Goal: Task Accomplishment & Management: Manage account settings

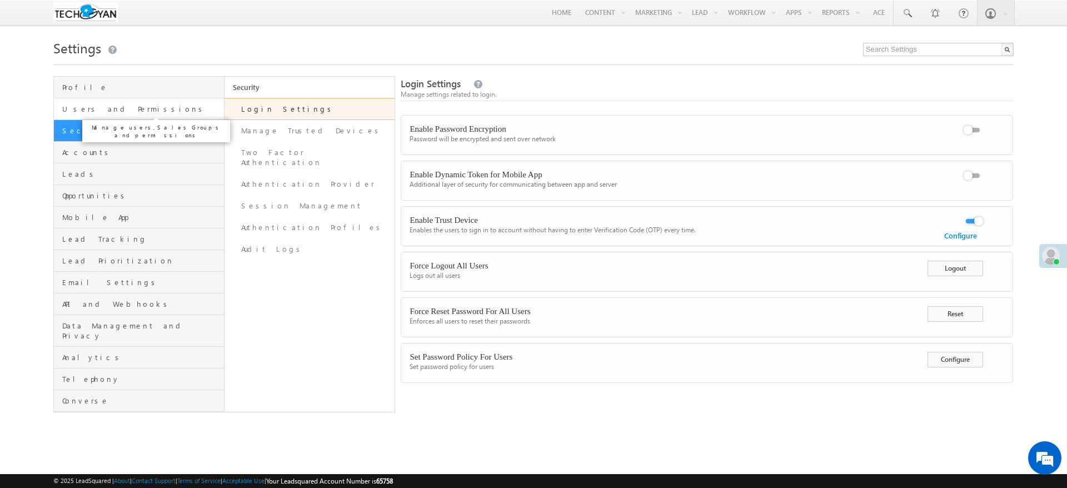
click at [144, 110] on span "Users and Permissions" at bounding box center [141, 109] width 159 height 10
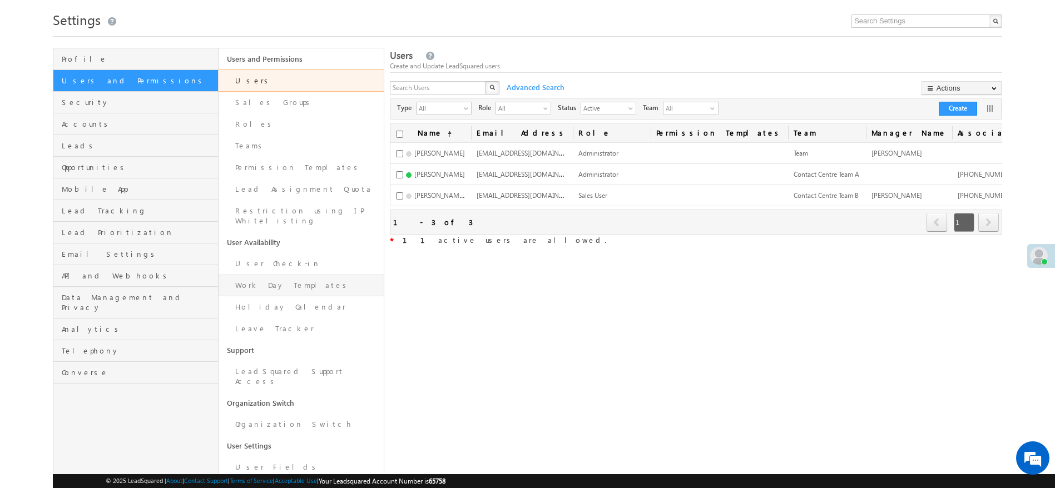
scroll to position [44, 0]
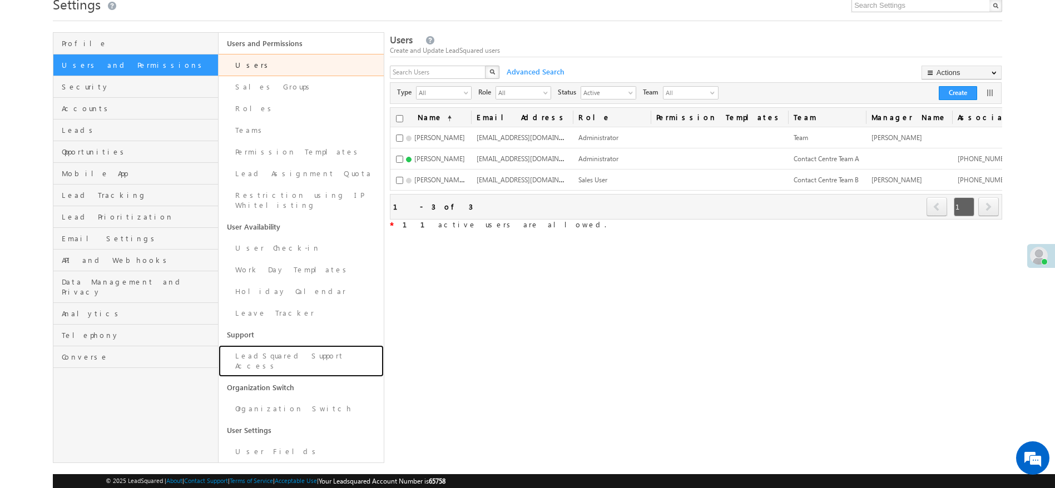
drag, startPoint x: 343, startPoint y: 342, endPoint x: 500, endPoint y: 397, distance: 166.0
click at [342, 345] on link "LeadSquared Support Access" at bounding box center [300, 361] width 165 height 32
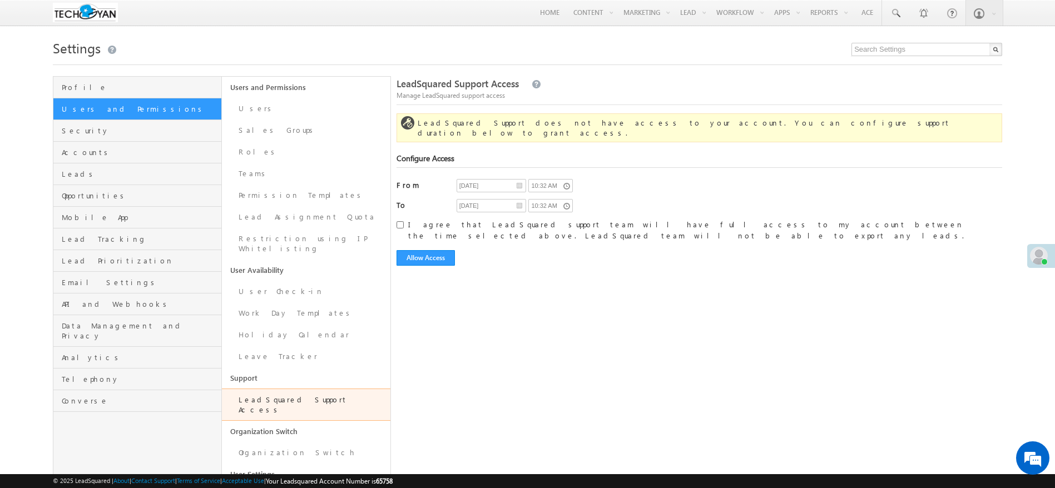
scroll to position [44, 0]
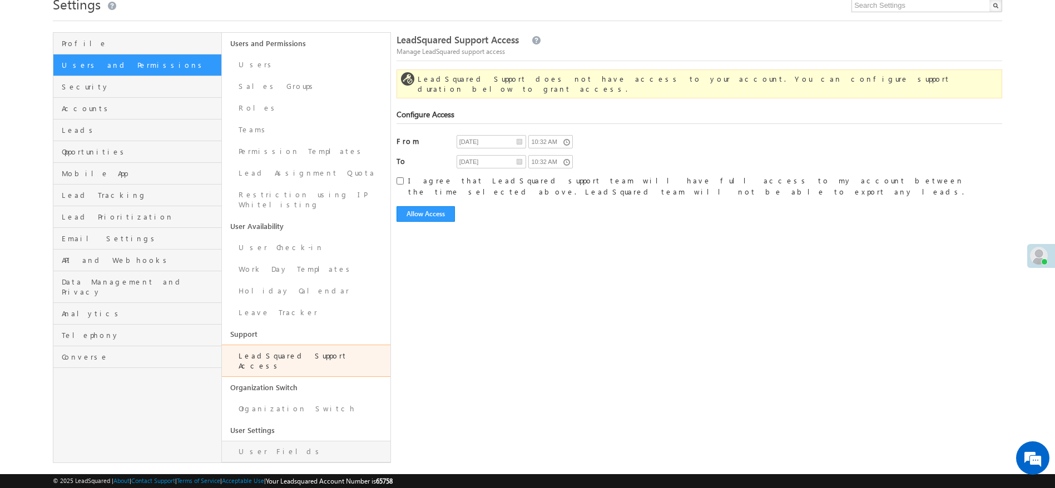
click at [285, 441] on link "User Fields" at bounding box center [306, 452] width 168 height 22
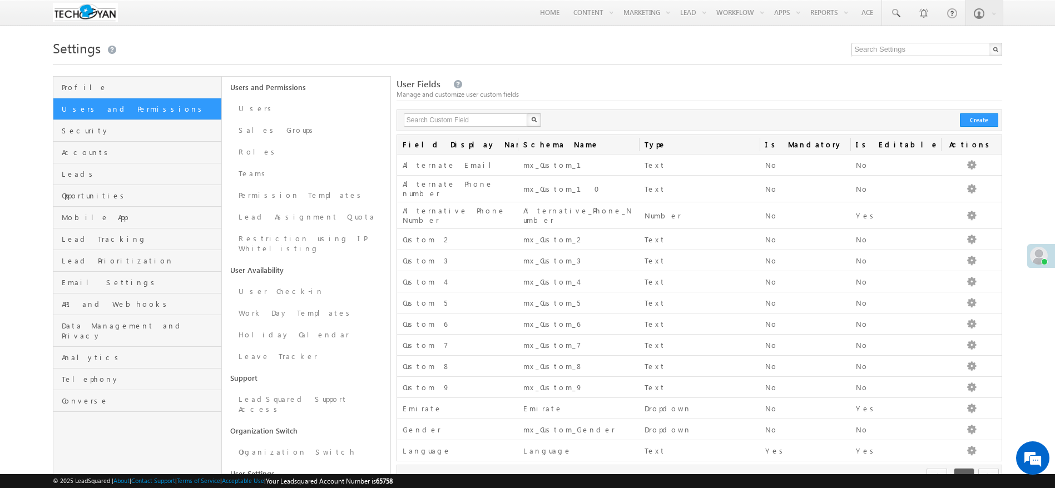
click at [665, 71] on div "Settings Profile Users and Permissions Security Accounts Leads Opportunities Mo…" at bounding box center [527, 271] width 949 height 471
drag, startPoint x: 275, startPoint y: 105, endPoint x: 429, endPoint y: 137, distance: 157.3
click at [275, 104] on link "Users" at bounding box center [306, 109] width 168 height 22
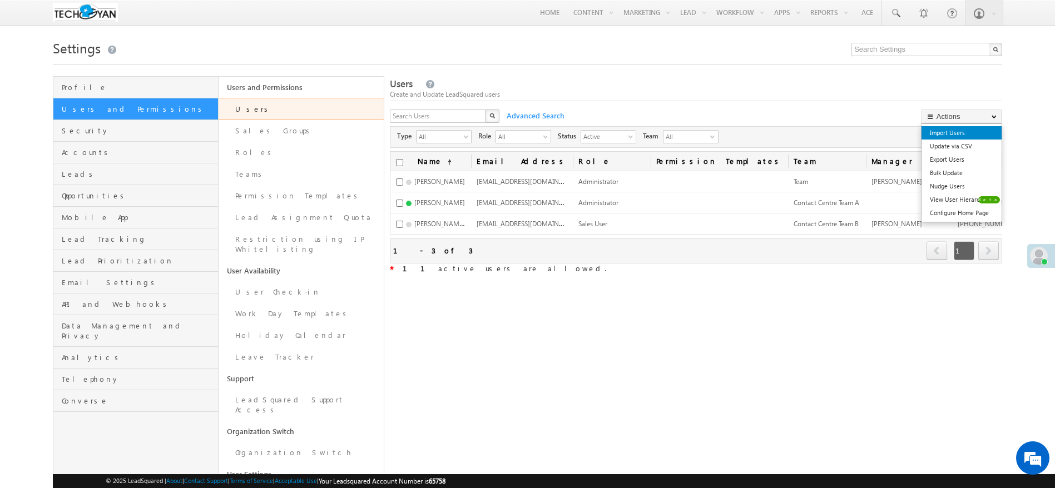
click at [973, 131] on link "Import Users" at bounding box center [961, 132] width 80 height 13
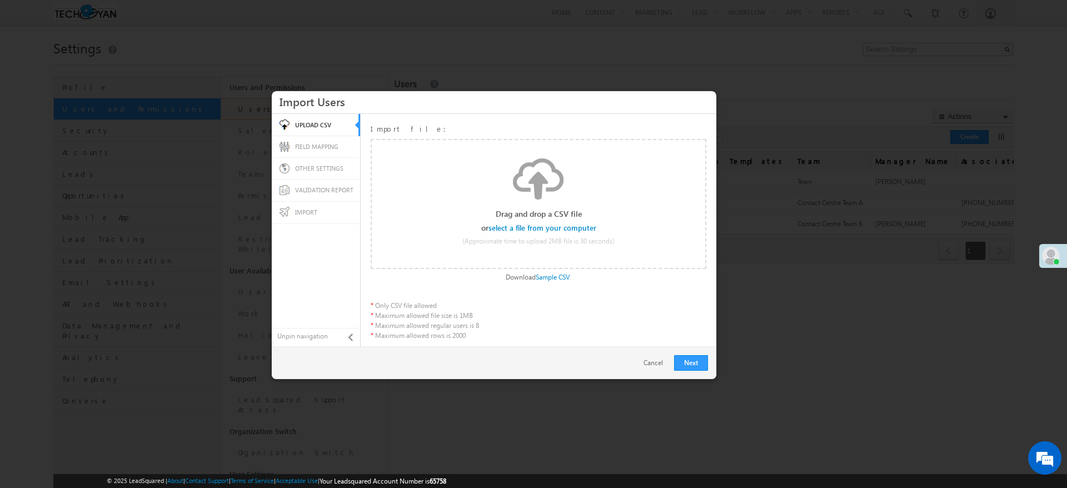
click at [562, 282] on div "Import file: Drag and drop a CSV file or select a file from your computer (Appr…" at bounding box center [538, 229] width 347 height 223
click at [551, 225] on input "file" at bounding box center [543, 228] width 106 height 8
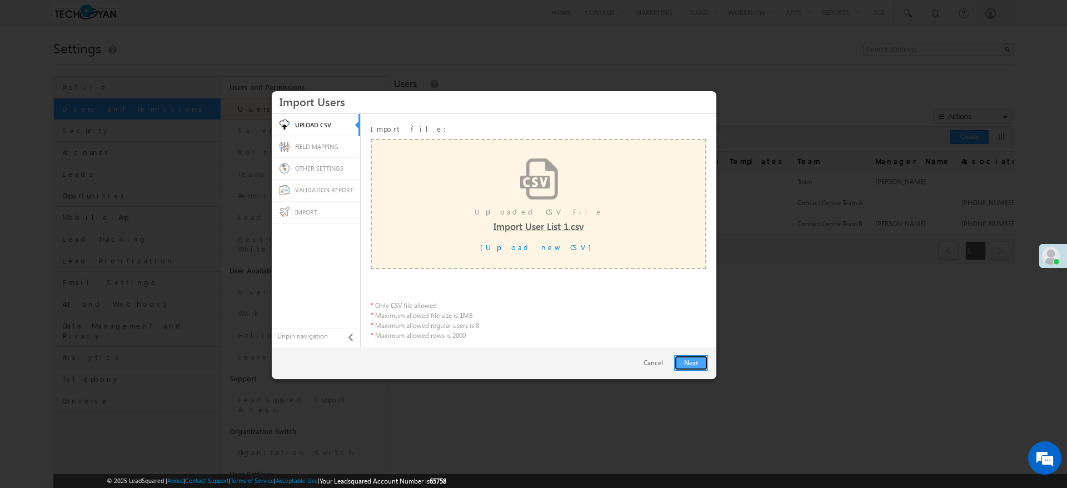
click at [697, 362] on link "Next" at bounding box center [691, 363] width 34 height 16
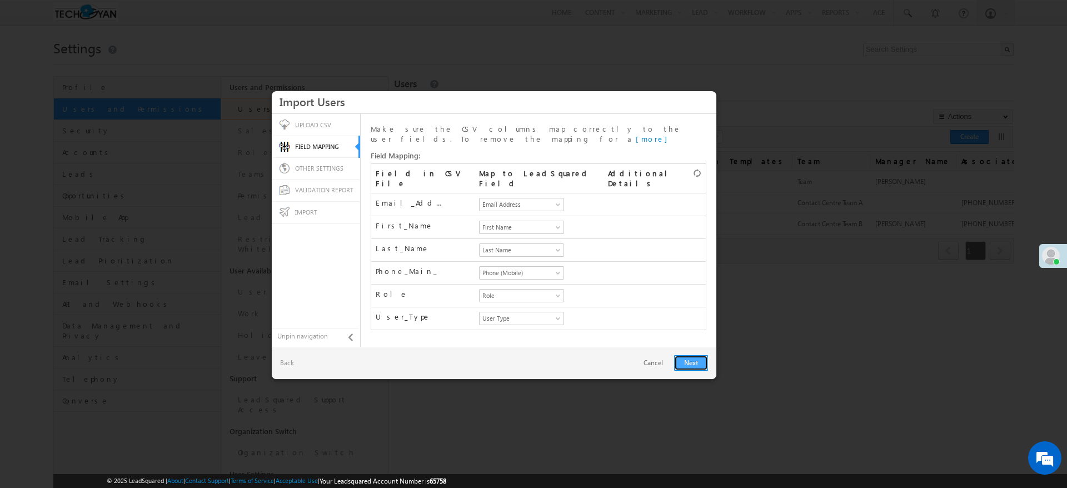
click at [688, 363] on link "Next" at bounding box center [691, 363] width 34 height 16
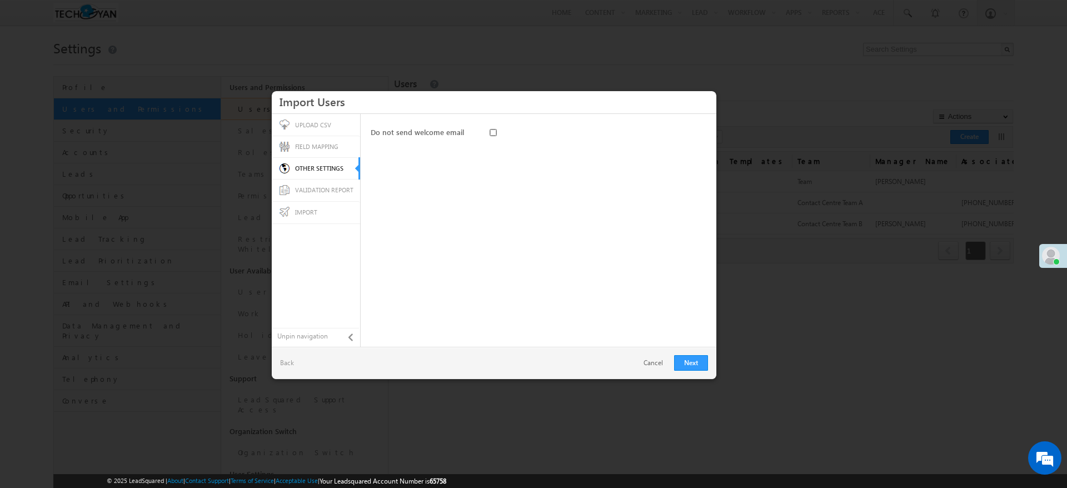
click at [490, 133] on input "Do not send welcome email" at bounding box center [493, 132] width 7 height 7
checkbox input "true"
click at [690, 362] on link "Next" at bounding box center [691, 363] width 34 height 16
click at [685, 361] on link "Import" at bounding box center [688, 363] width 40 height 16
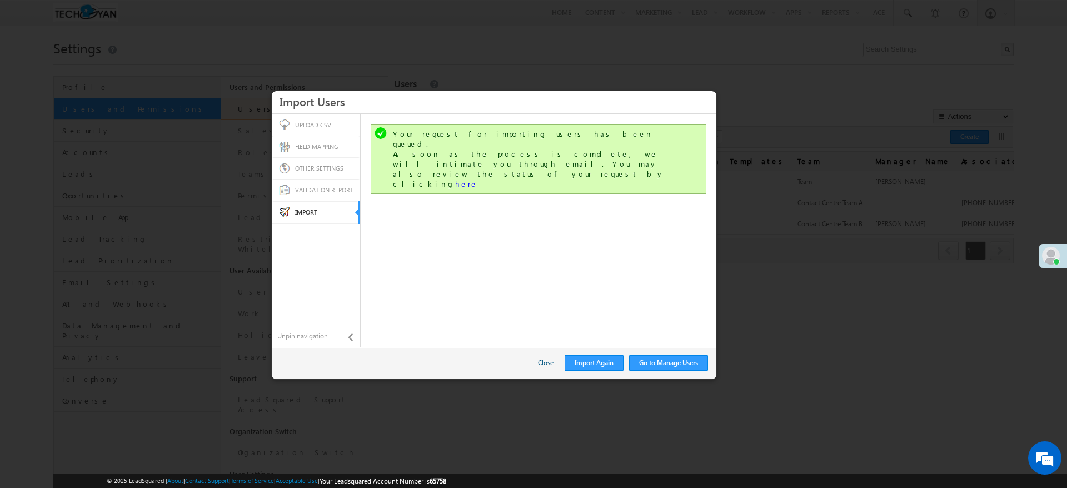
click at [543, 366] on link "Close" at bounding box center [548, 363] width 21 height 10
